Goal: Task Accomplishment & Management: Manage account settings

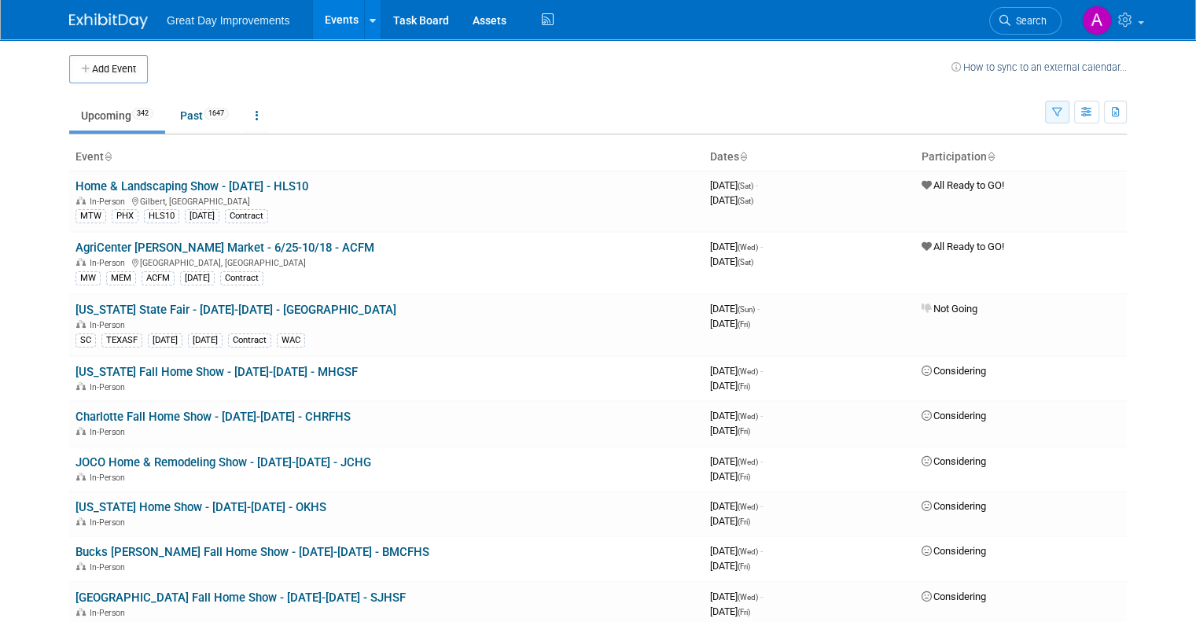
click at [1062, 114] on icon "button" at bounding box center [1057, 113] width 10 height 10
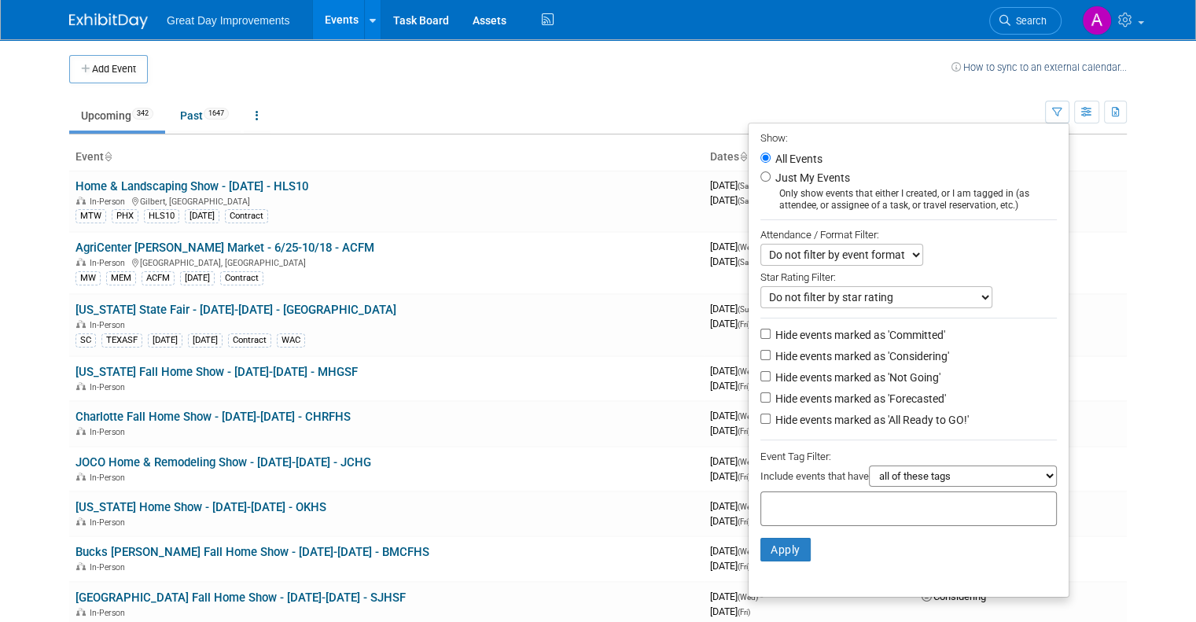
click at [796, 182] on label "Just My Events" at bounding box center [811, 178] width 78 height 16
click at [770, 182] on input "Just My Events" at bounding box center [765, 176] width 10 height 10
radio input "true"
click at [770, 156] on input "All Events" at bounding box center [765, 158] width 10 height 10
radio input "true"
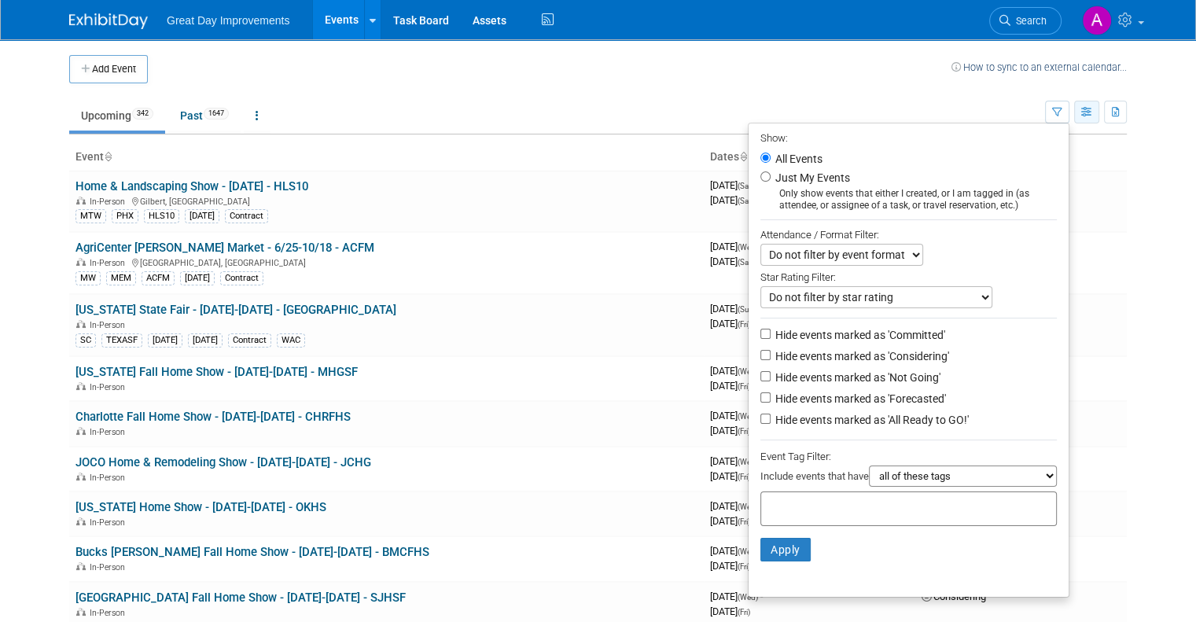
drag, startPoint x: 1112, startPoint y: 110, endPoint x: 1104, endPoint y: 110, distance: 8.6
click at [1109, 110] on div "Show: All Events Just My Events Only show events that either I created, or I am…" at bounding box center [1086, 108] width 82 height 51
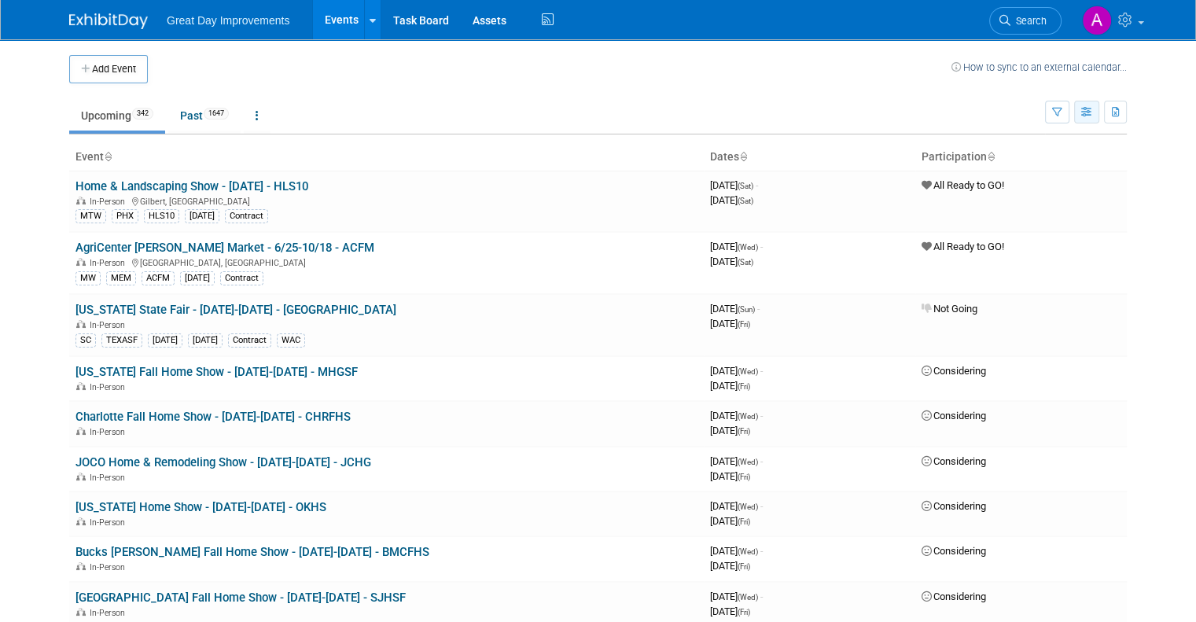
click at [1093, 111] on icon "button" at bounding box center [1087, 113] width 12 height 10
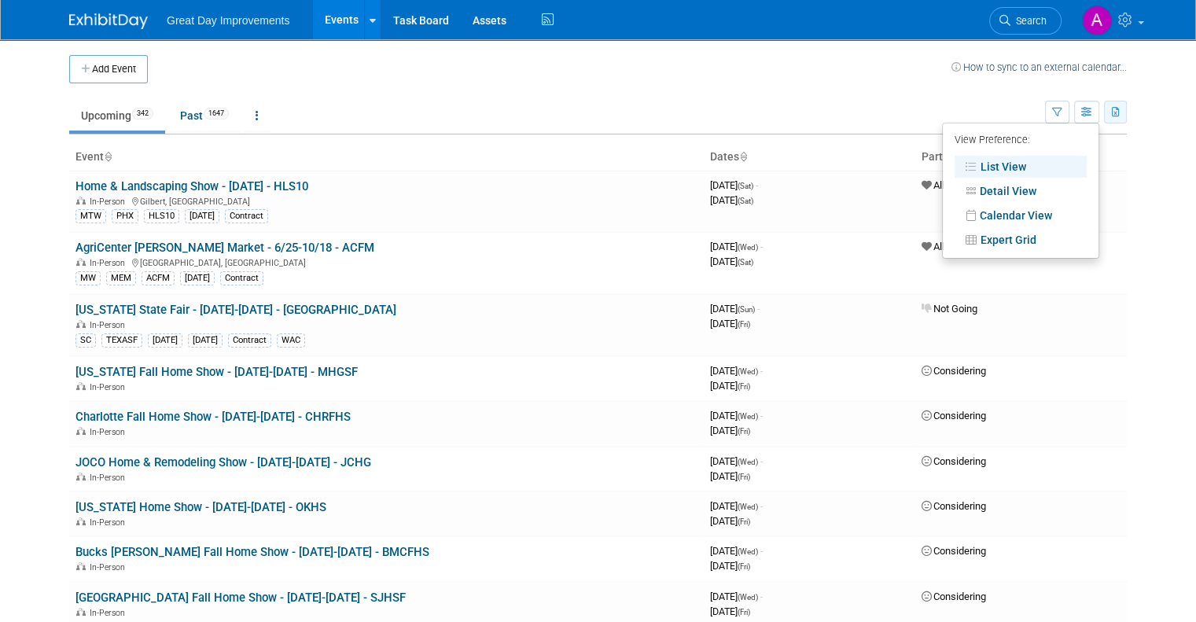
click at [1120, 110] on icon "button" at bounding box center [1116, 113] width 9 height 10
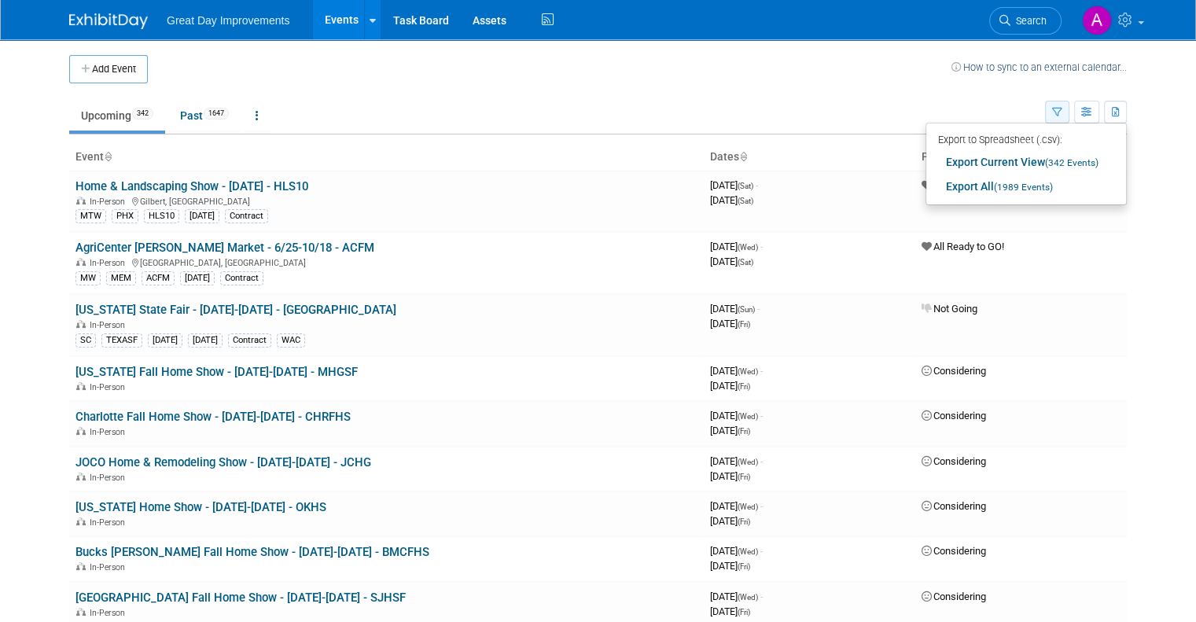
click at [1062, 114] on icon "button" at bounding box center [1057, 113] width 10 height 10
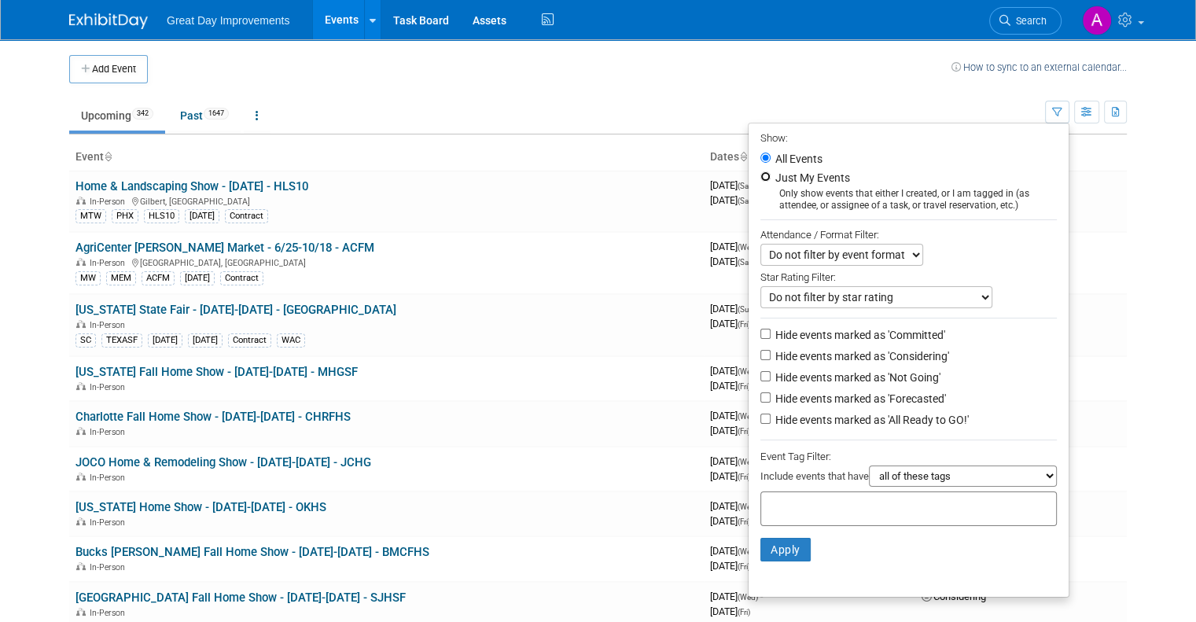
click at [770, 171] on input "Just My Events" at bounding box center [765, 176] width 10 height 10
radio input "true"
click at [836, 257] on select "Do not filter by event format Only show In-Person events Only show Virtual even…" at bounding box center [841, 255] width 163 height 22
click at [853, 256] on select "Do not filter by event format Only show In-Person events Only show Virtual even…" at bounding box center [841, 255] width 163 height 22
drag, startPoint x: 908, startPoint y: 254, endPoint x: 919, endPoint y: 249, distance: 12.0
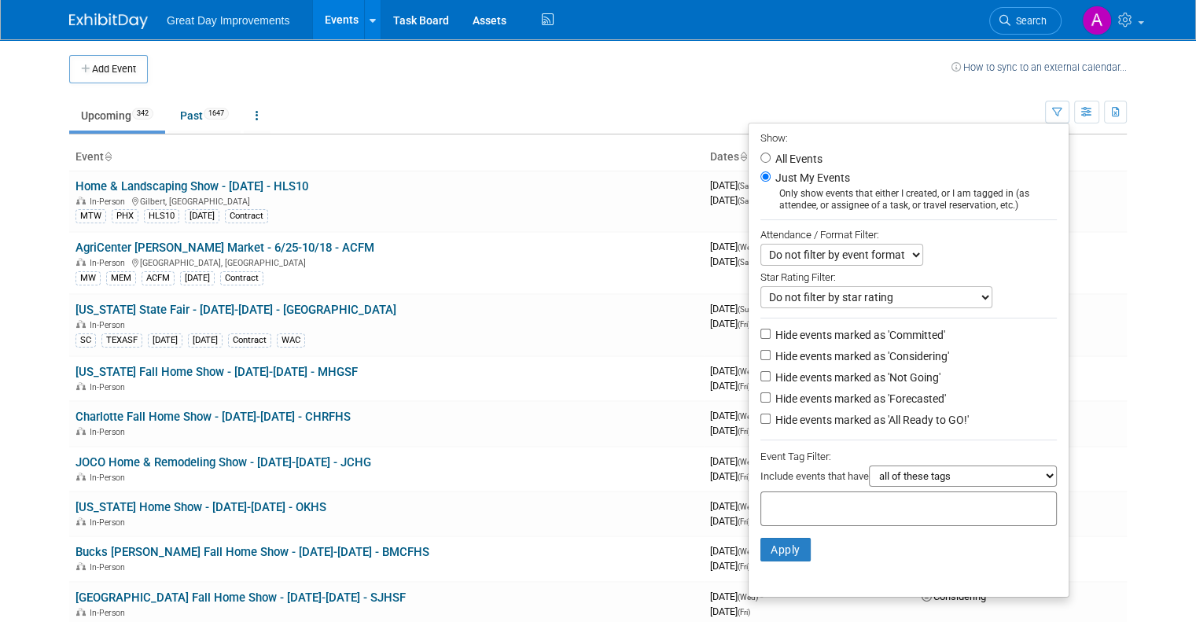
click at [908, 254] on select "Do not filter by event format Only show In-Person events Only show Virtual even…" at bounding box center [841, 255] width 163 height 22
click at [976, 247] on div "Do not filter by event format Only show In-Person events Only show Virtual even…" at bounding box center [908, 255] width 296 height 22
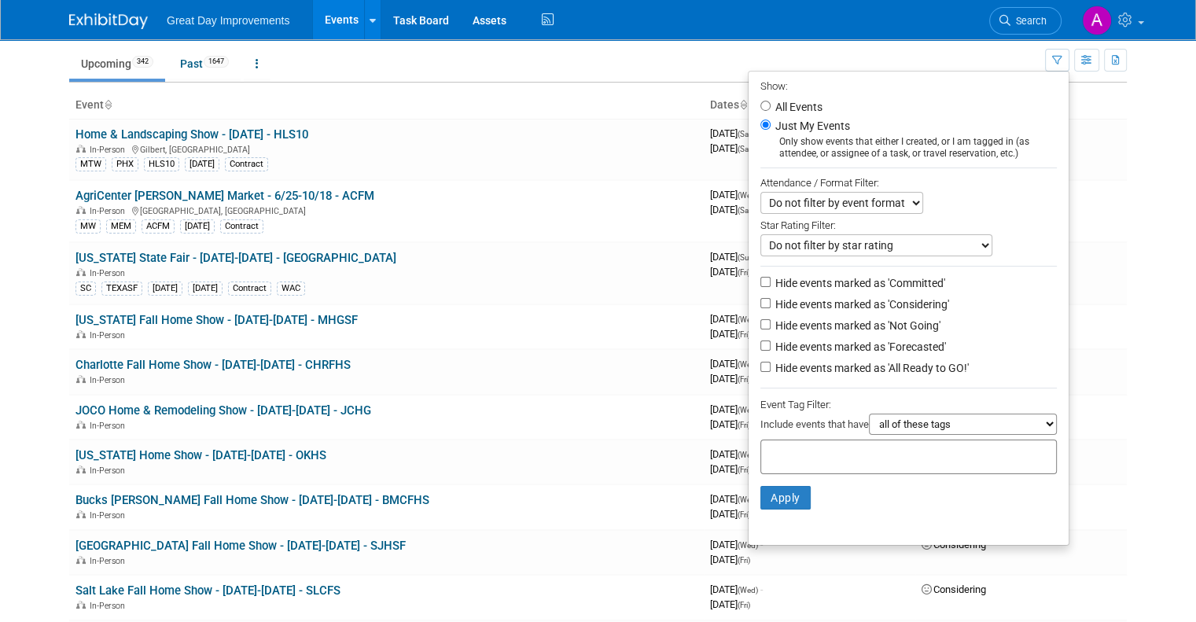
scroll to position [79, 0]
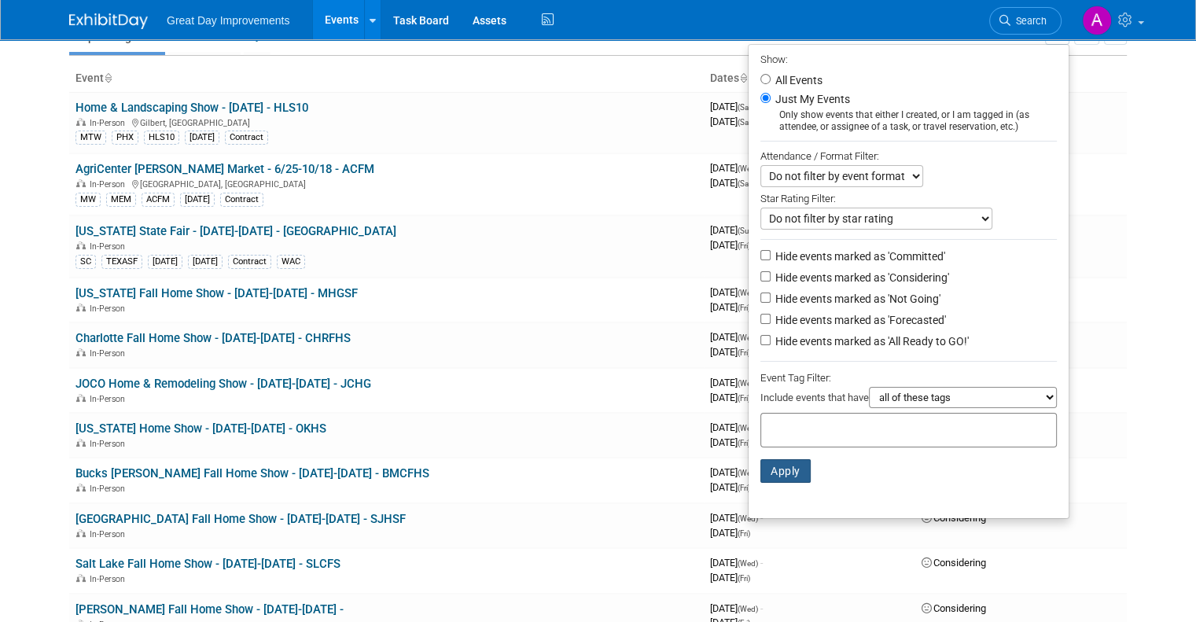
click at [800, 462] on button "Apply" at bounding box center [785, 471] width 50 height 24
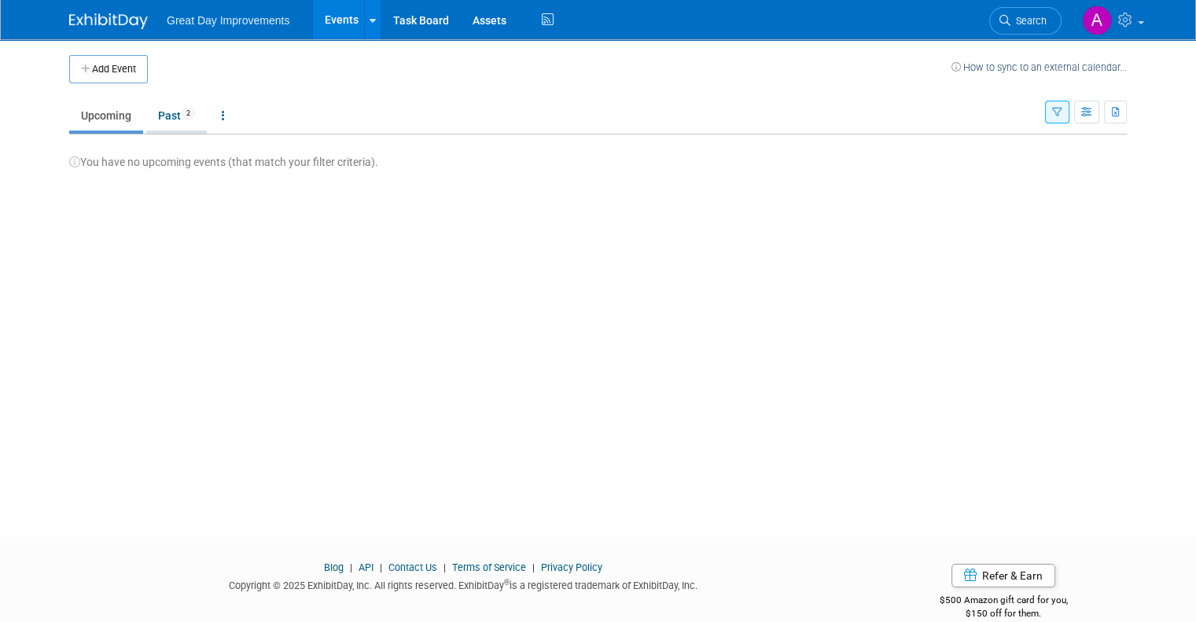
click at [164, 112] on link "Past 2" at bounding box center [176, 116] width 61 height 30
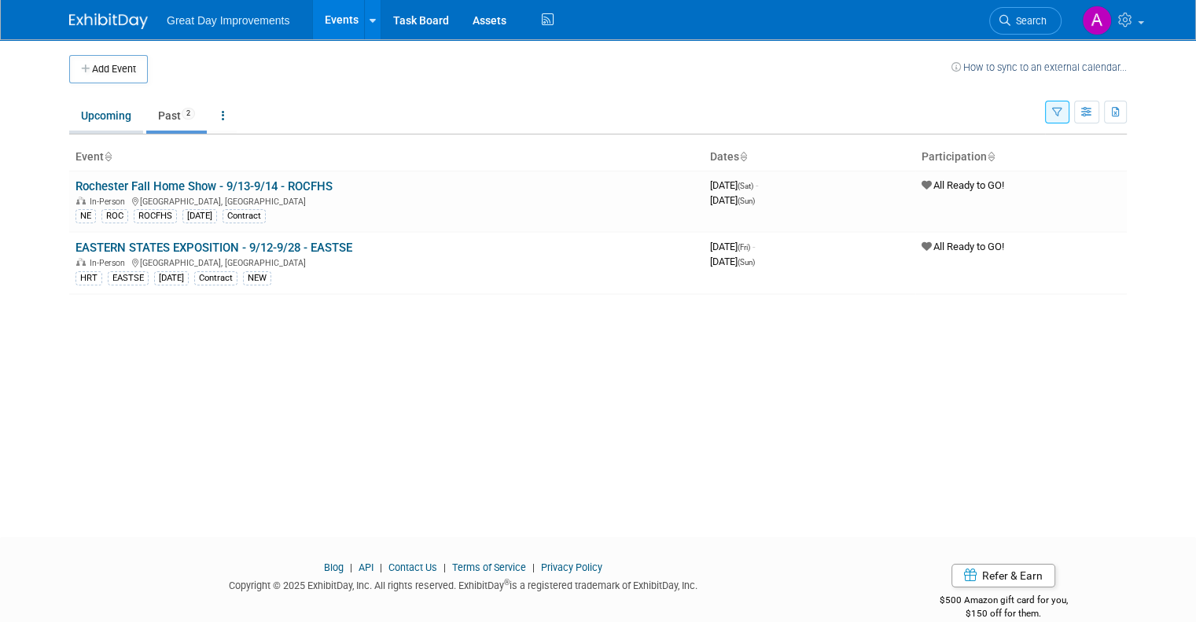
click at [75, 107] on link "Upcoming" at bounding box center [106, 116] width 74 height 30
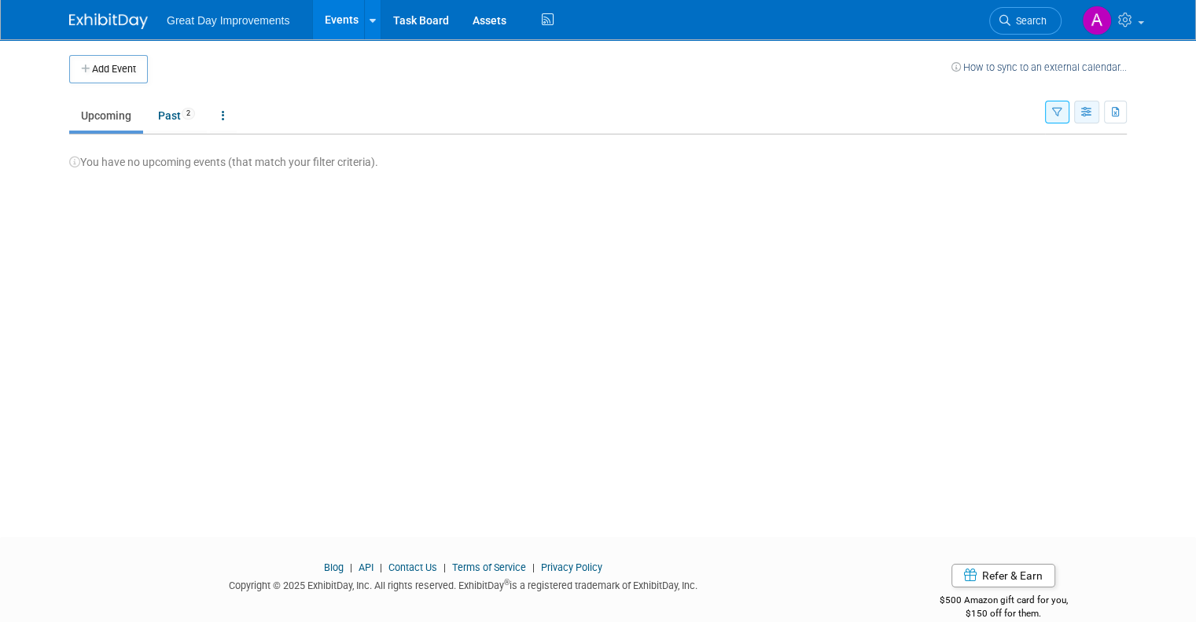
click at [1093, 110] on icon "button" at bounding box center [1087, 113] width 12 height 10
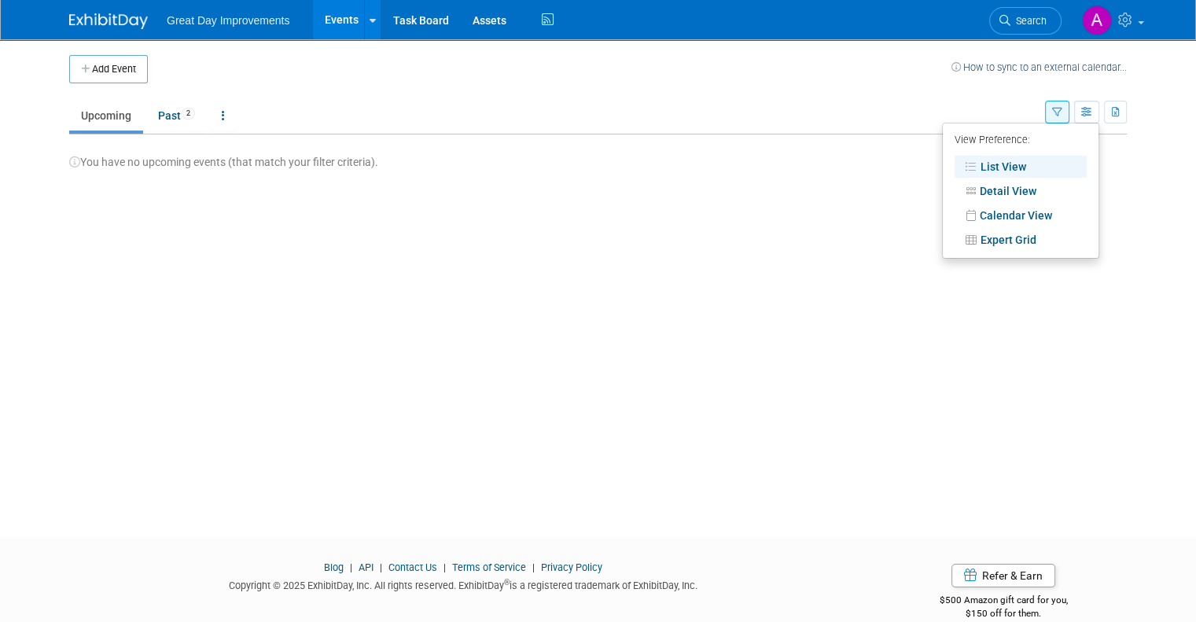
click at [1063, 112] on button "button" at bounding box center [1057, 112] width 24 height 23
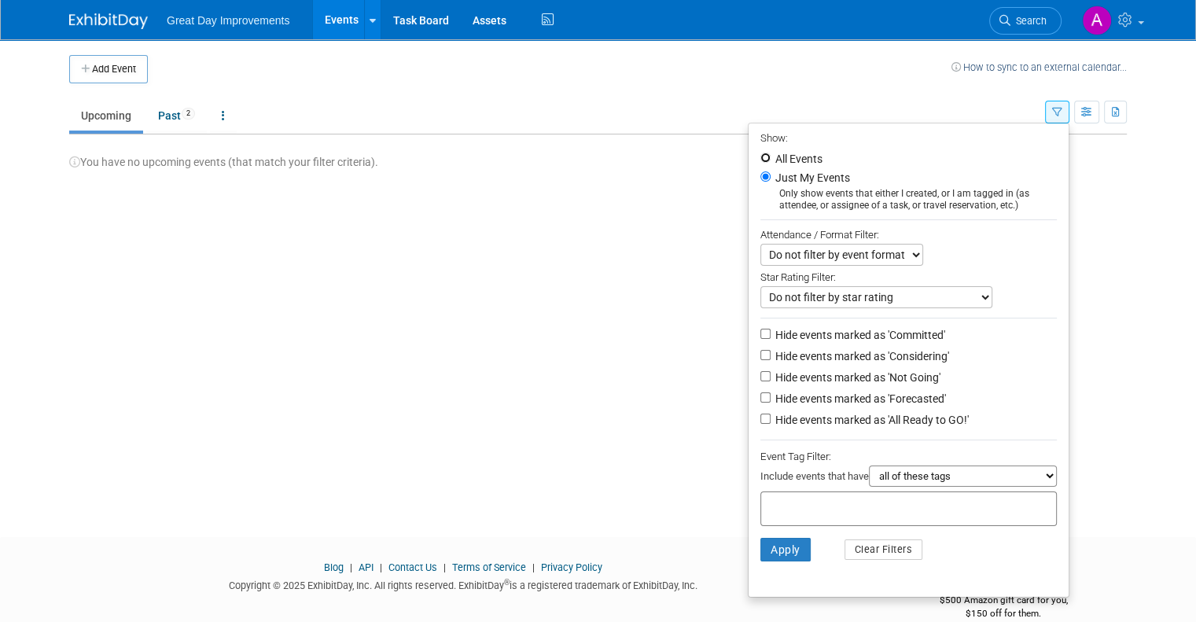
click at [770, 153] on input "All Events" at bounding box center [765, 158] width 10 height 10
radio input "true"
click at [965, 477] on select "all of these tags any one of these tags only and exactly these specific tags" at bounding box center [963, 475] width 188 height 21
select select "only"
click at [880, 465] on select "all of these tags any one of these tags only and exactly these specific tags" at bounding box center [963, 475] width 188 height 21
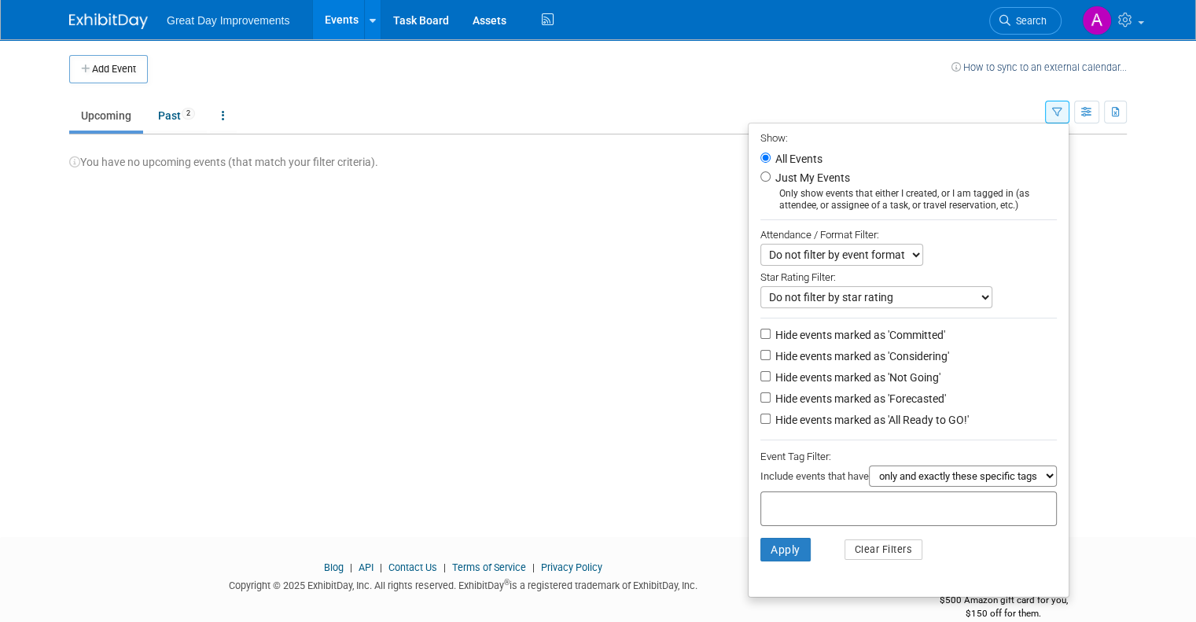
click at [905, 497] on div at bounding box center [908, 508] width 296 height 35
click at [893, 510] on input "text" at bounding box center [830, 506] width 126 height 16
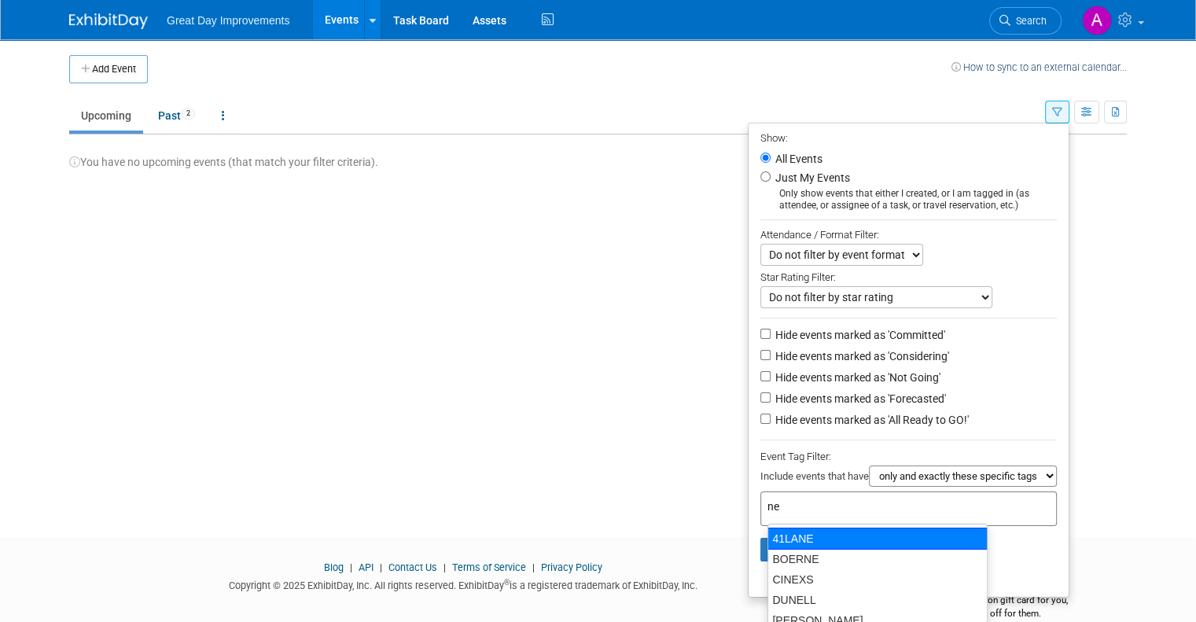
type input "new"
click at [829, 538] on div "NEW" at bounding box center [877, 538] width 219 height 20
type input "NEW"
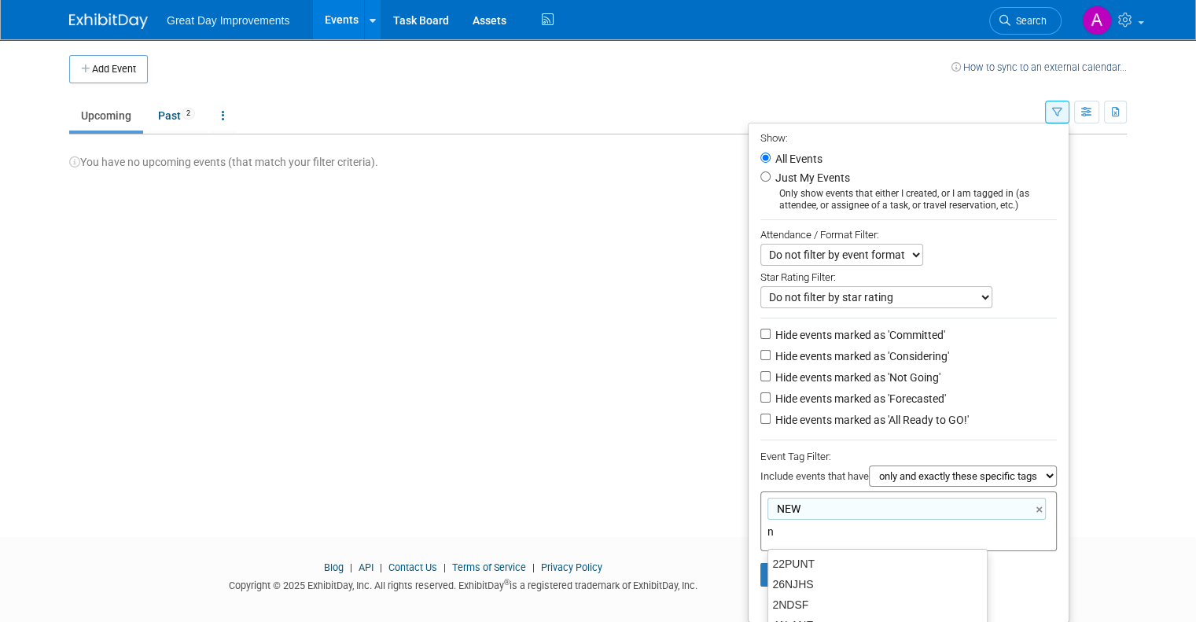
type input "ne"
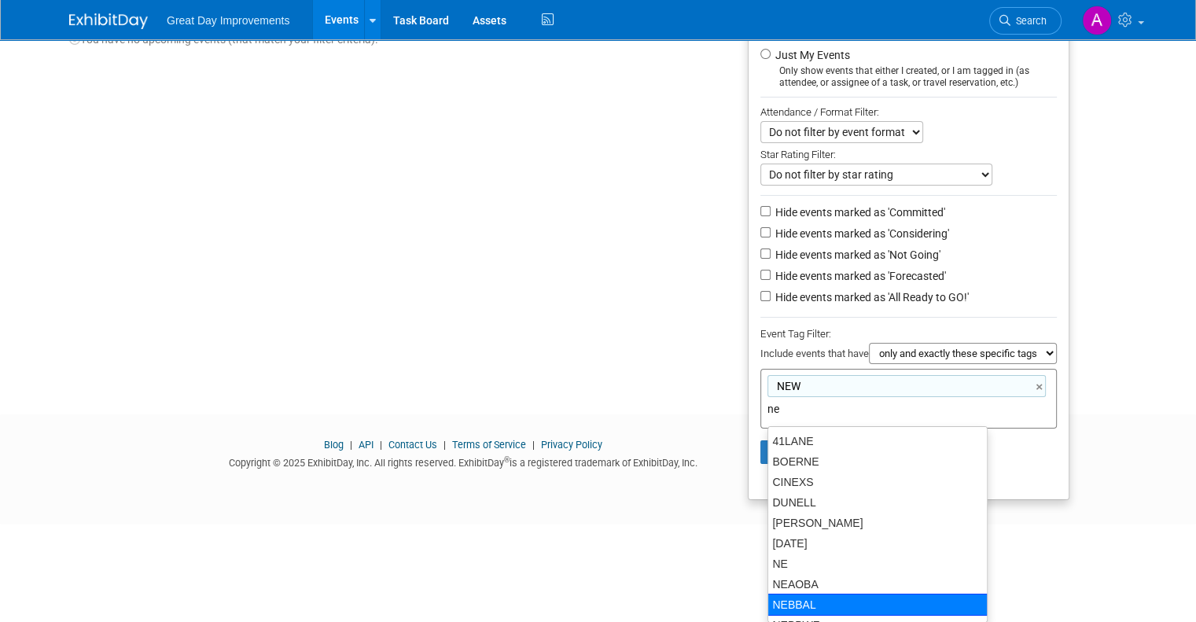
scroll to position [38, 0]
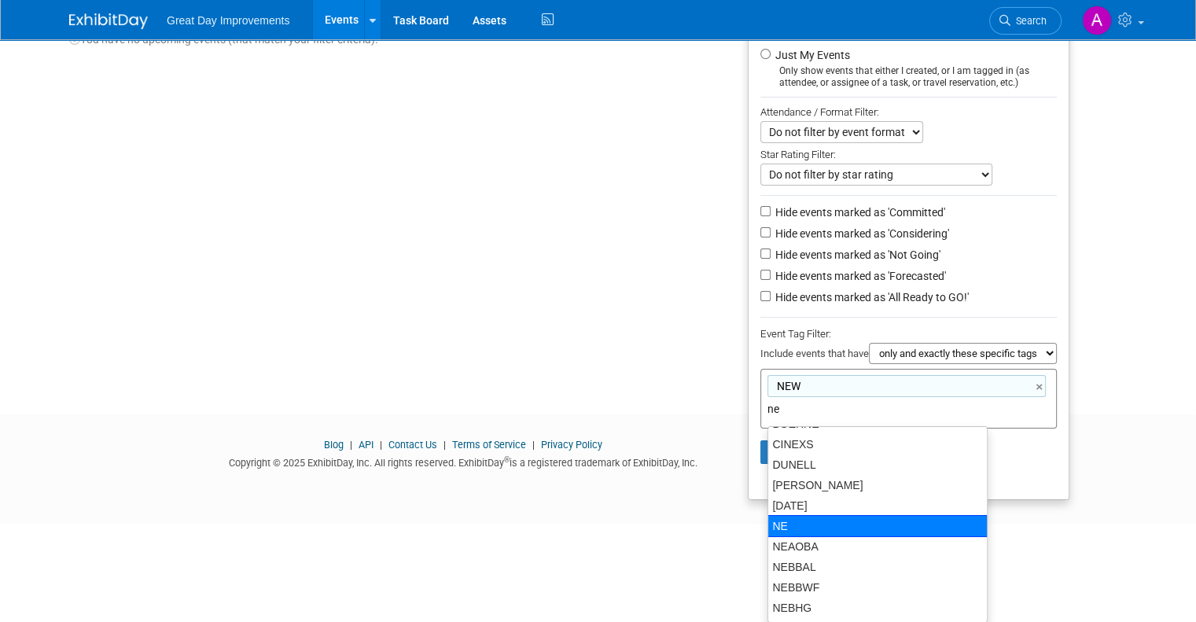
click at [792, 519] on div "NE" at bounding box center [877, 526] width 220 height 22
type input "NEW, [GEOGRAPHIC_DATA]"
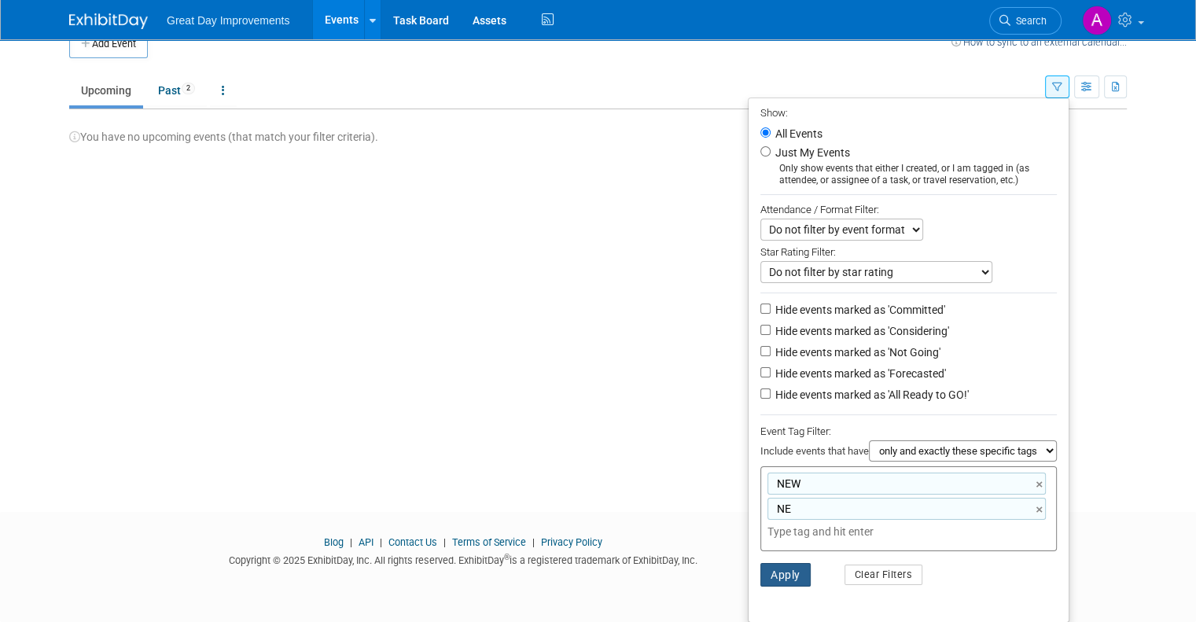
click at [790, 574] on button "Apply" at bounding box center [785, 575] width 50 height 24
